Goal: Book appointment/travel/reservation

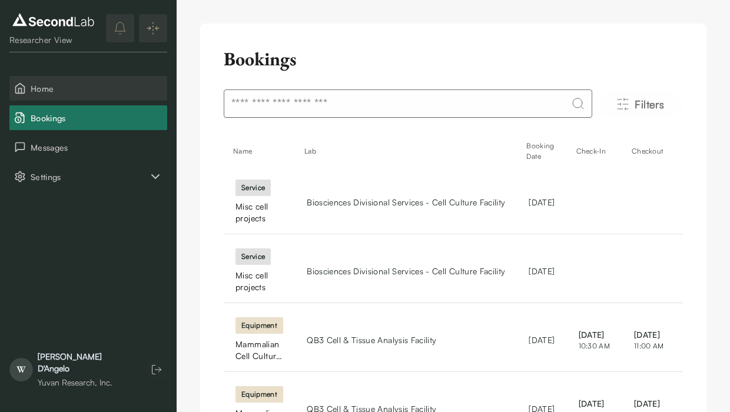
click at [85, 84] on span "Home" at bounding box center [97, 88] width 132 height 12
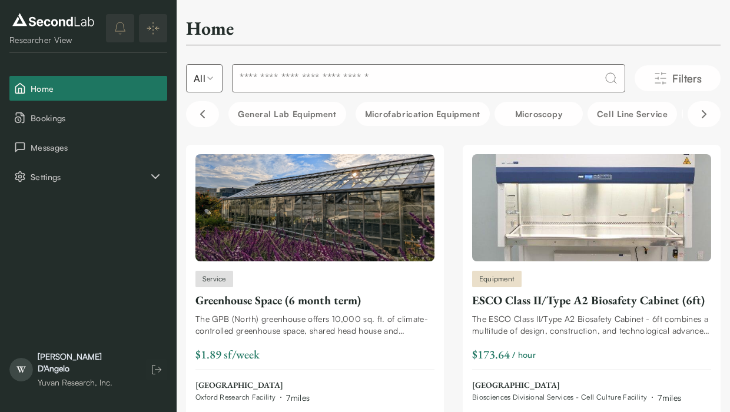
click at [323, 85] on input at bounding box center [428, 78] width 393 height 28
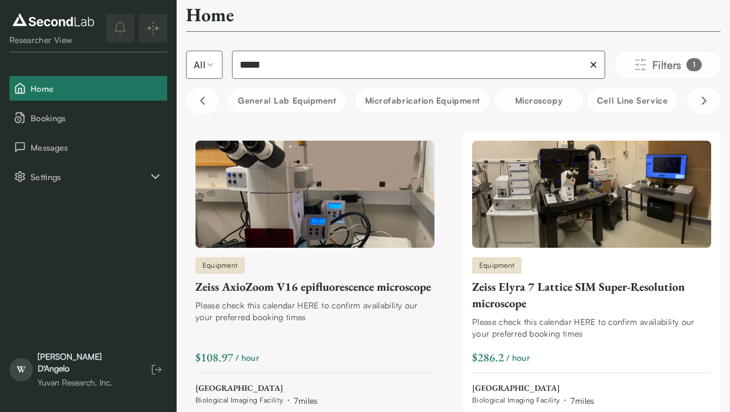
scroll to position [1, 0]
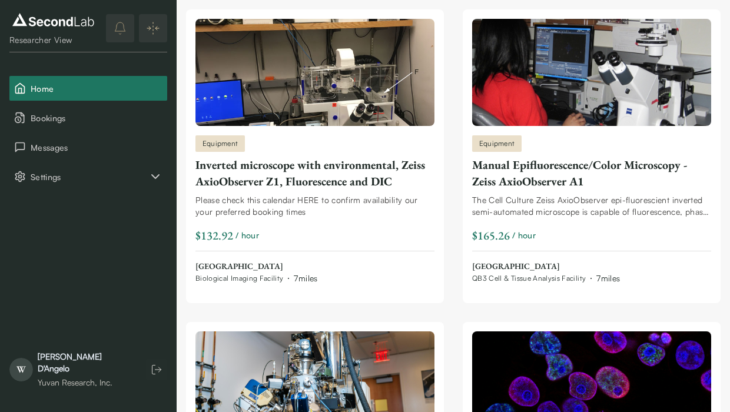
scroll to position [2020, 0]
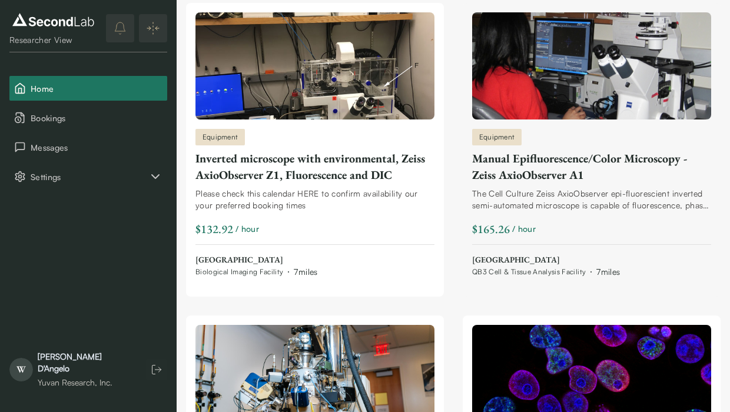
type input "*****"
click at [604, 99] on img at bounding box center [591, 65] width 239 height 107
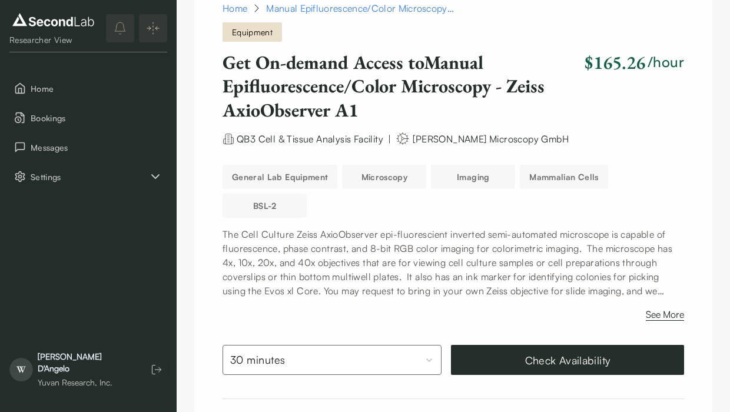
scroll to position [52, 0]
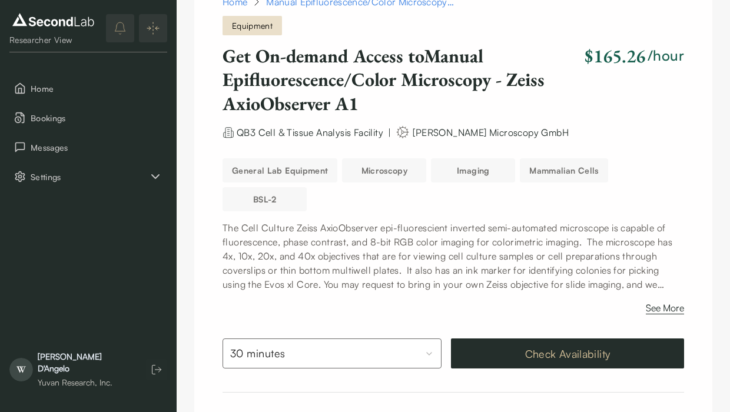
click at [531, 354] on button "Check Availability" at bounding box center [567, 354] width 233 height 30
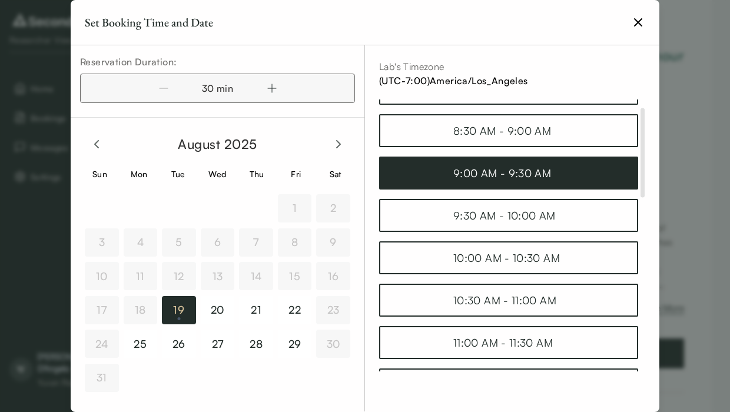
scroll to position [30, 0]
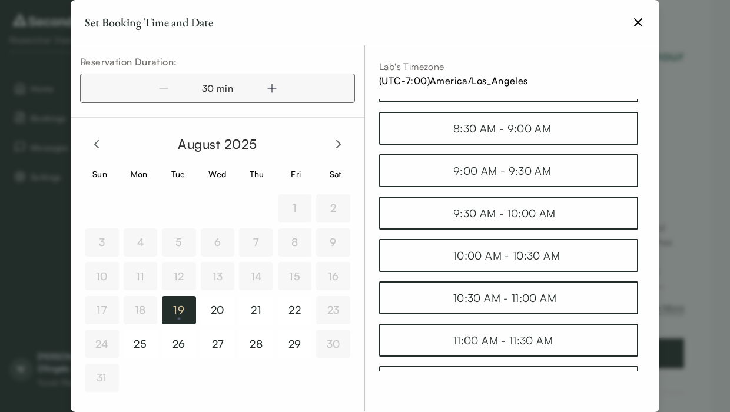
click at [272, 85] on icon "button" at bounding box center [272, 88] width 0 height 8
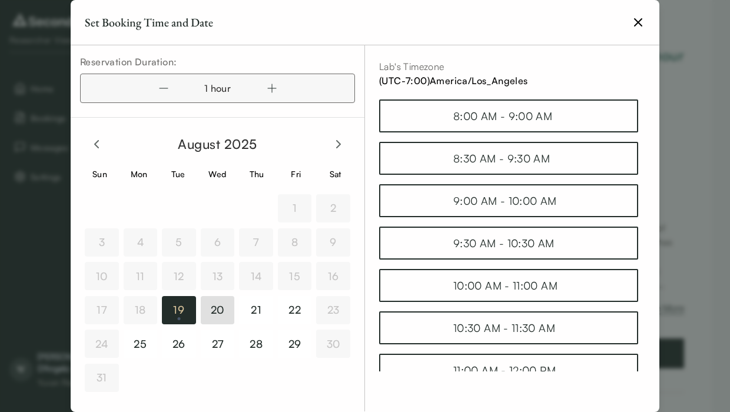
click at [214, 313] on button "20" at bounding box center [218, 310] width 34 height 28
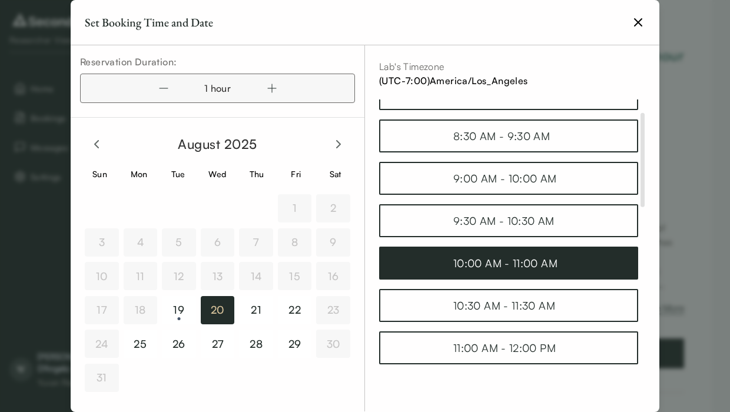
scroll to position [45, 0]
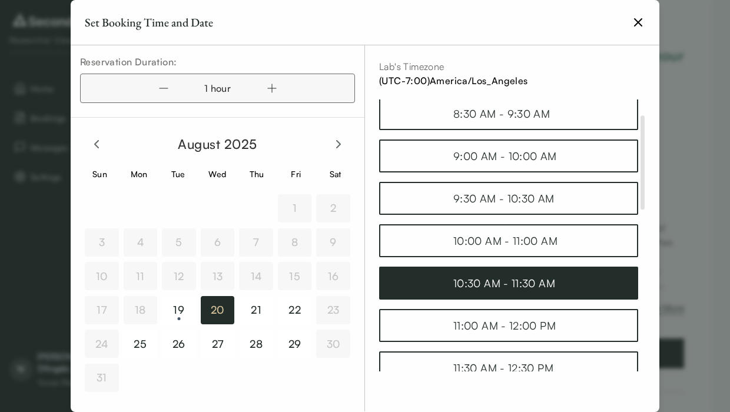
click at [526, 288] on div "10:30 AM - 11:30 AM" at bounding box center [508, 283] width 111 height 16
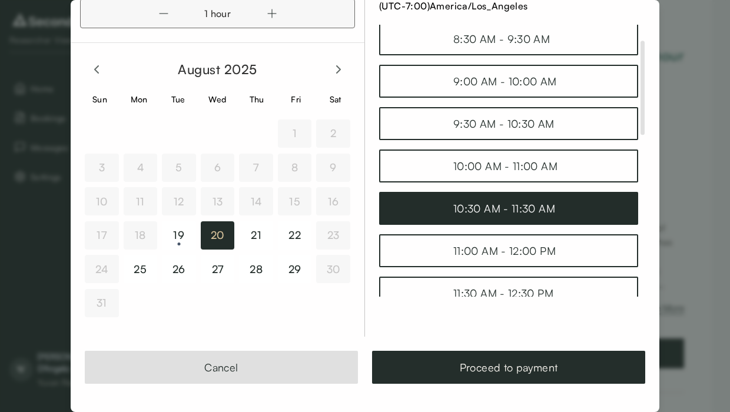
scroll to position [75, 0]
click at [486, 369] on button "Proceed to payment" at bounding box center [508, 367] width 273 height 33
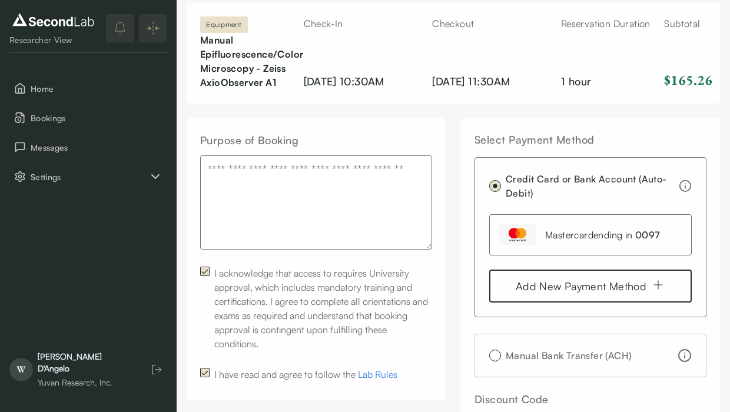
scroll to position [58, 0]
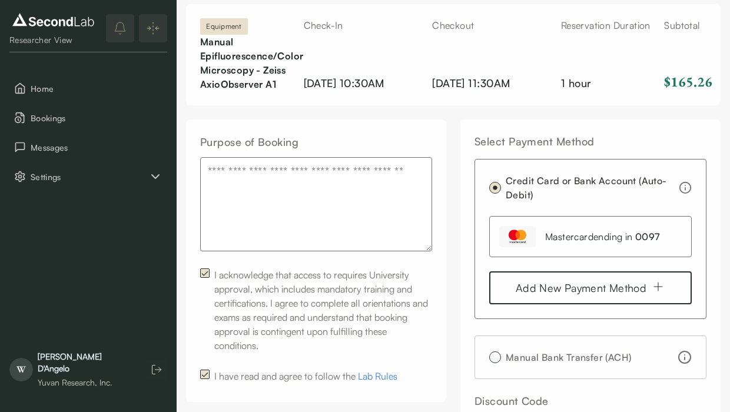
click at [394, 216] on textarea "Purpose of Booking" at bounding box center [316, 204] width 232 height 94
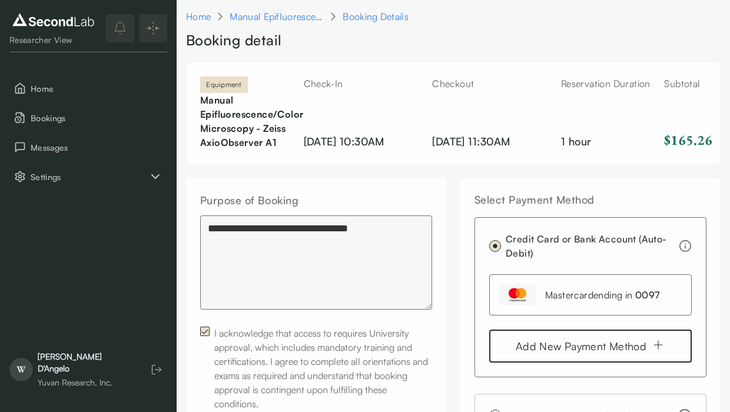
scroll to position [0, 0]
drag, startPoint x: 371, startPoint y: 227, endPoint x: 155, endPoint y: 225, distance: 216.1
click at [155, 225] on div "**********" at bounding box center [365, 384] width 730 height 768
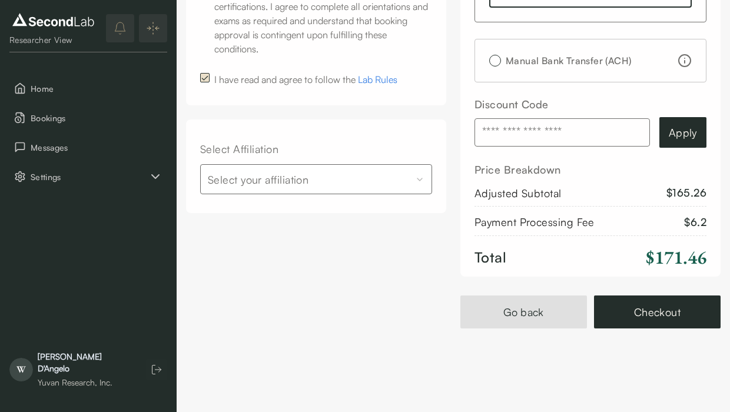
scroll to position [354, 0]
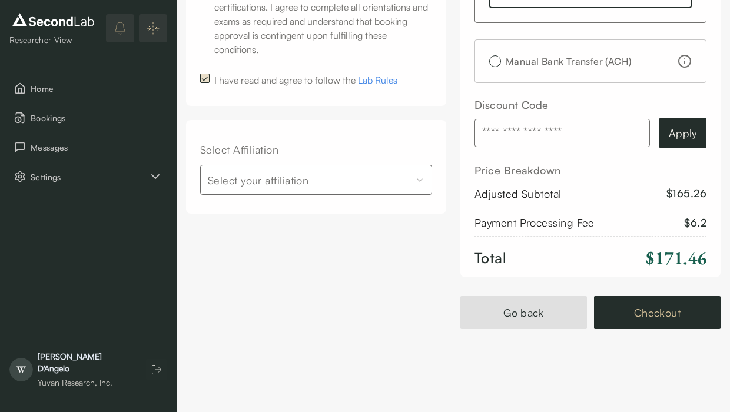
type textarea "**********"
click at [660, 309] on button "Checkout" at bounding box center [657, 312] width 127 height 33
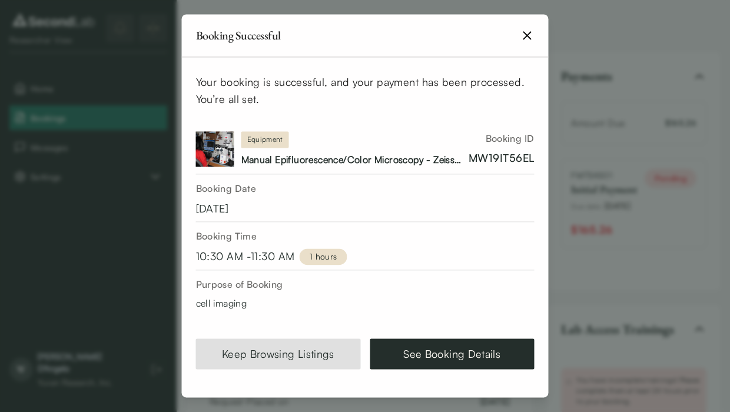
click at [526, 39] on icon "button" at bounding box center [528, 35] width 14 height 14
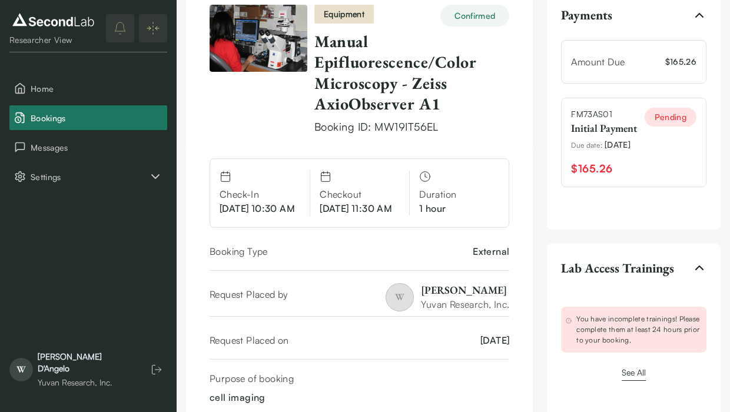
scroll to position [108, 0]
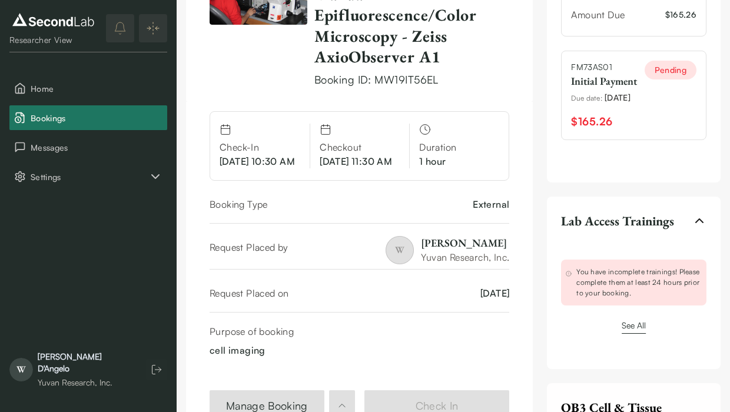
click at [632, 330] on link "See All" at bounding box center [634, 325] width 24 height 10
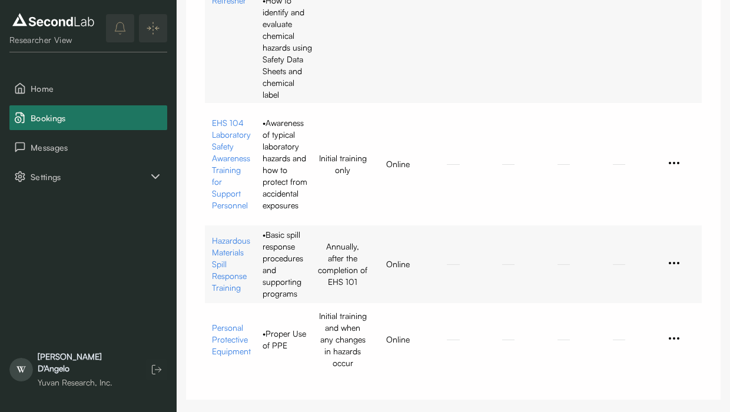
scroll to position [272, 0]
